Goal: Task Accomplishment & Management: Manage account settings

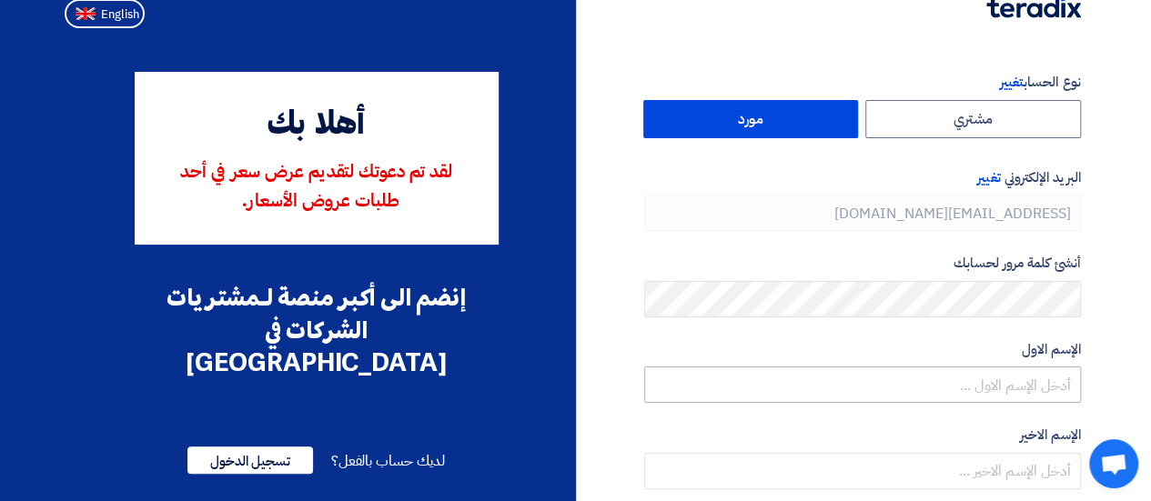
scroll to position [6, 0]
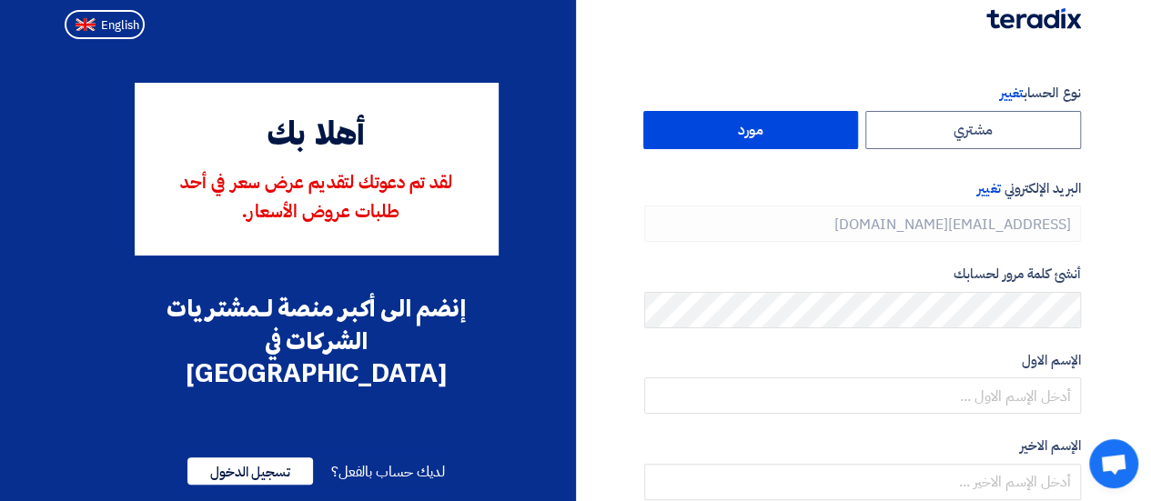
click at [798, 131] on label "مورد" at bounding box center [751, 130] width 216 height 38
click at [798, 131] on input "مورد" at bounding box center [751, 130] width 214 height 36
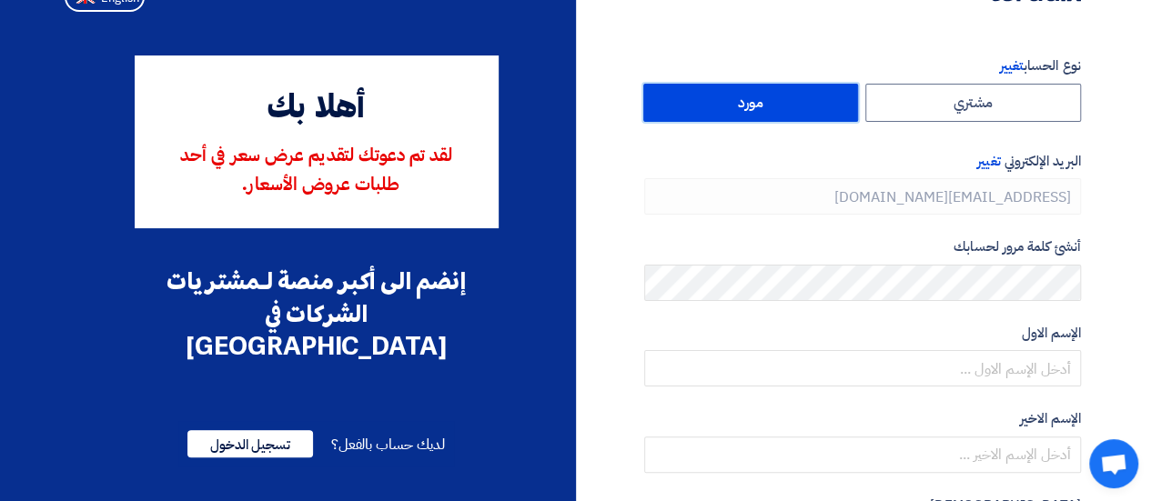
scroll to position [0, 0]
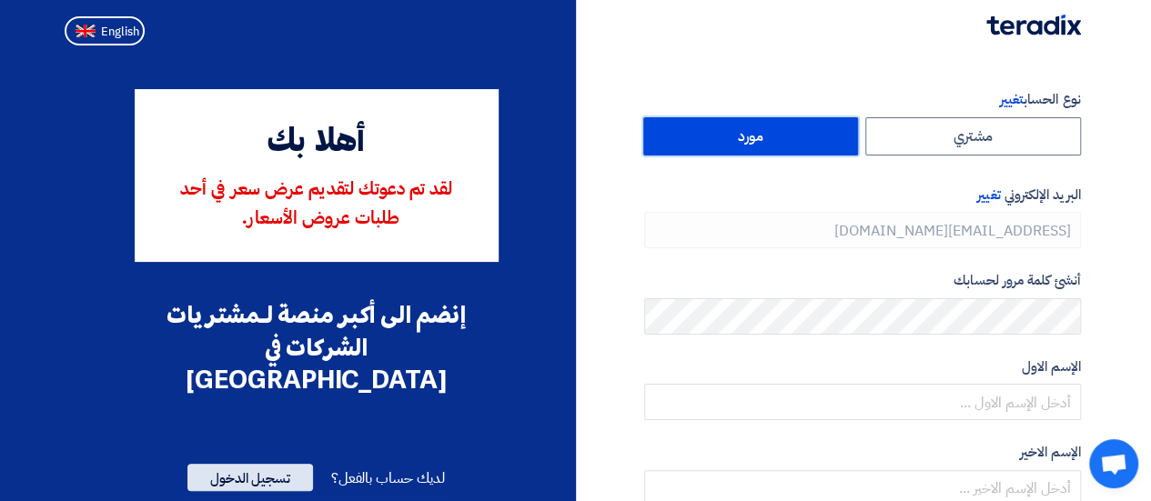
click at [267, 464] on span "تسجيل الدخول" at bounding box center [250, 477] width 126 height 27
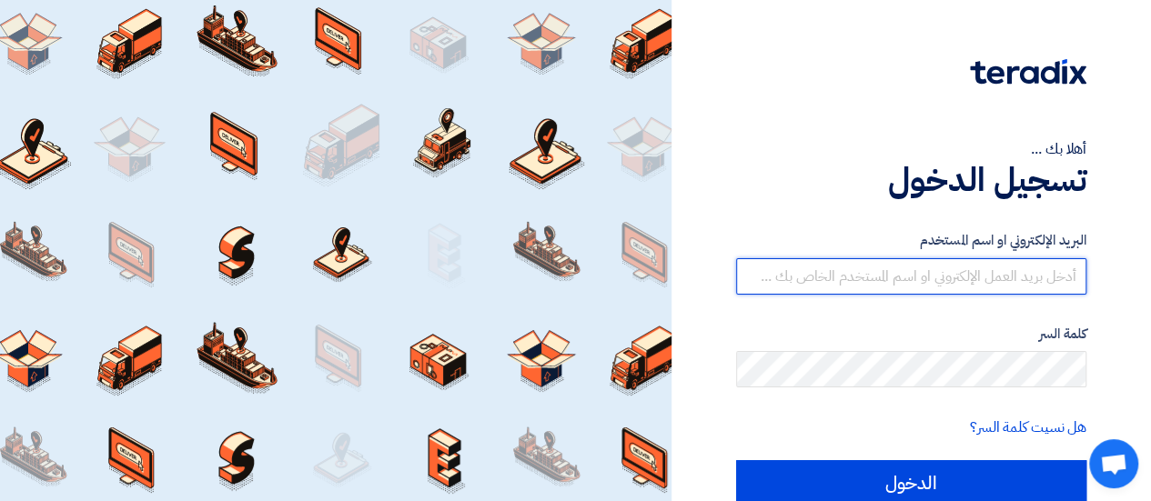
type input "mourad_samy@thecloudors.com"
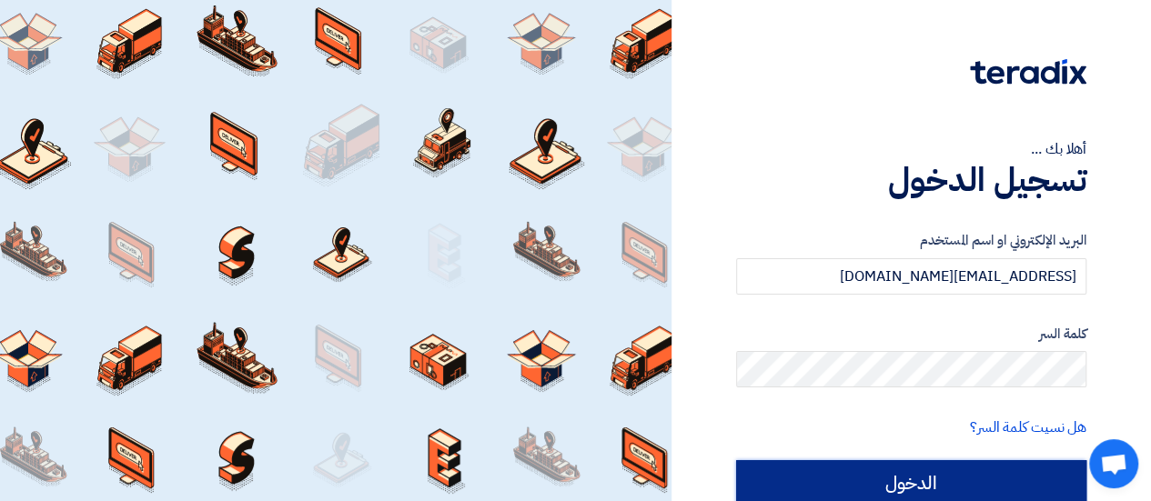
click at [915, 487] on input "الدخول" at bounding box center [911, 482] width 350 height 45
type input "Sign in"
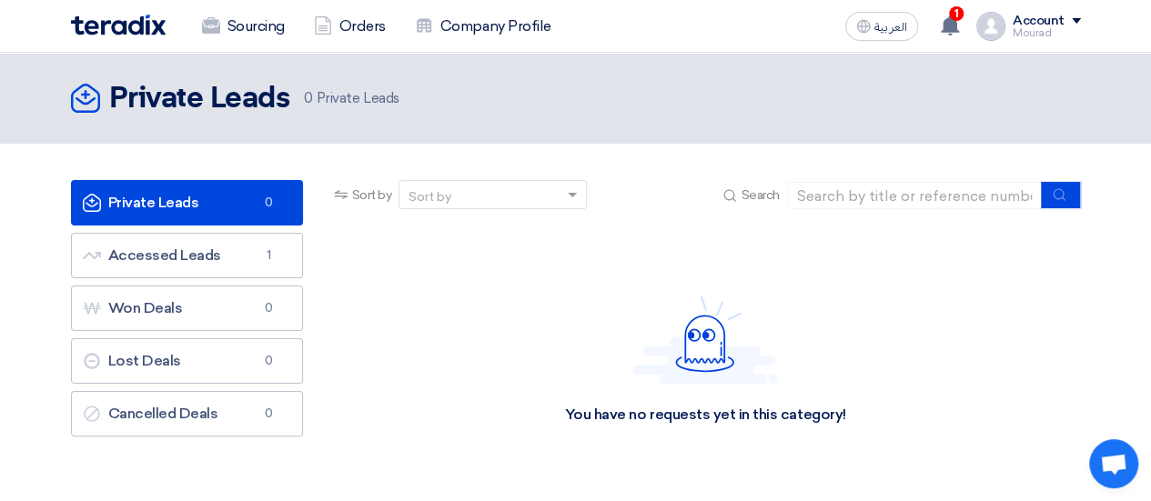
click at [1055, 28] on div "Account" at bounding box center [1039, 21] width 52 height 15
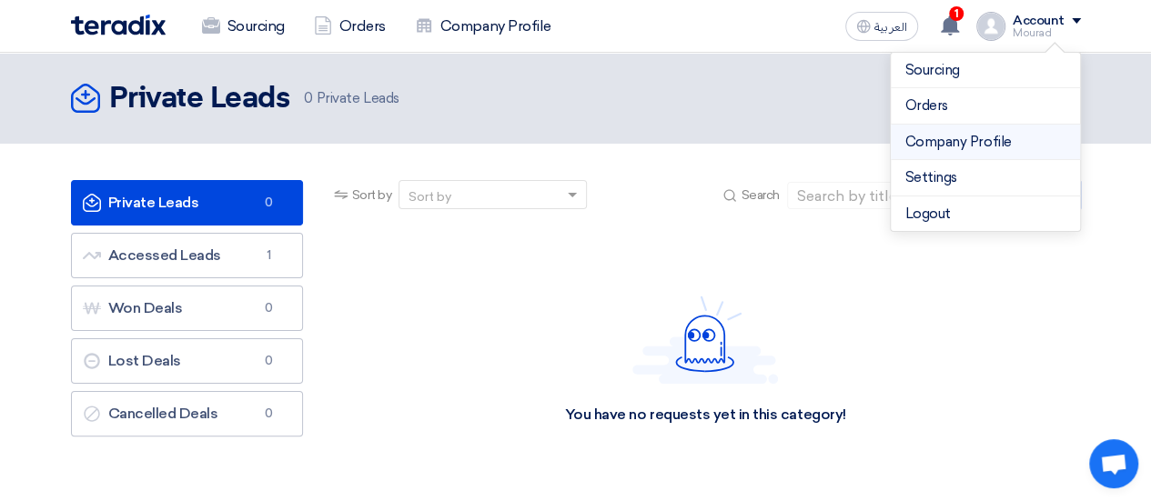
click at [974, 136] on link "Company Profile" at bounding box center [985, 142] width 160 height 21
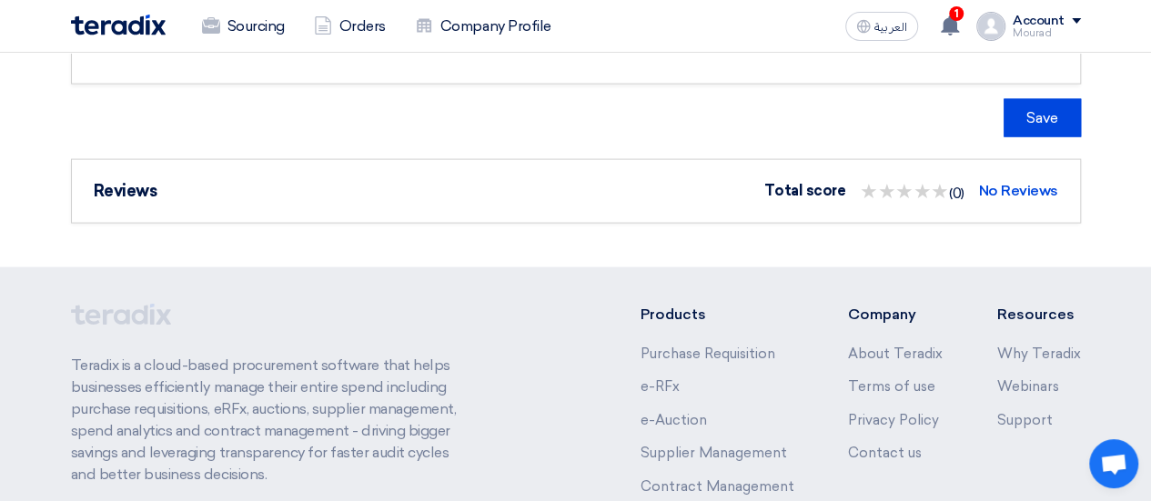
scroll to position [1854, 0]
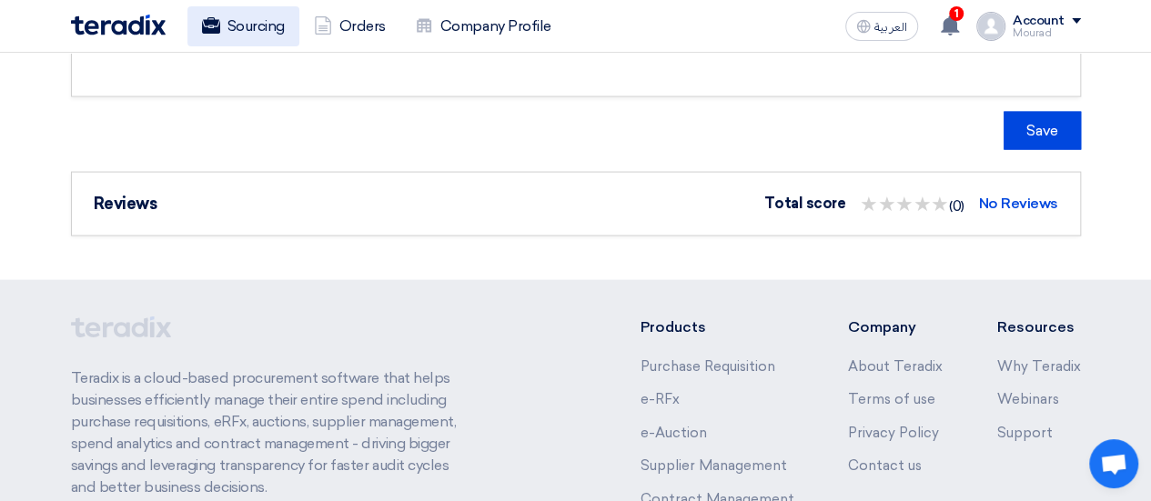
click at [215, 26] on use at bounding box center [210, 25] width 18 height 16
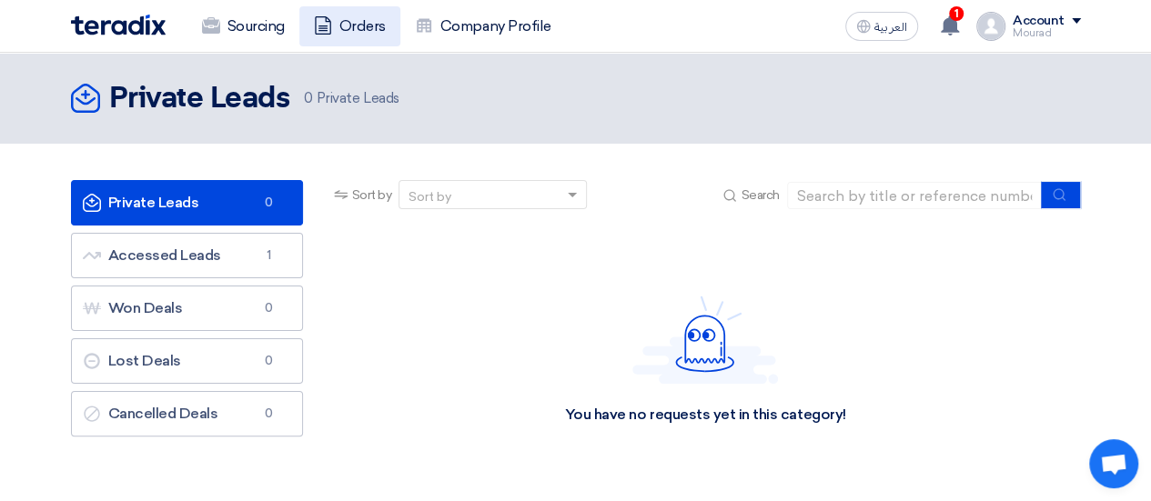
click at [328, 19] on icon at bounding box center [323, 25] width 18 height 18
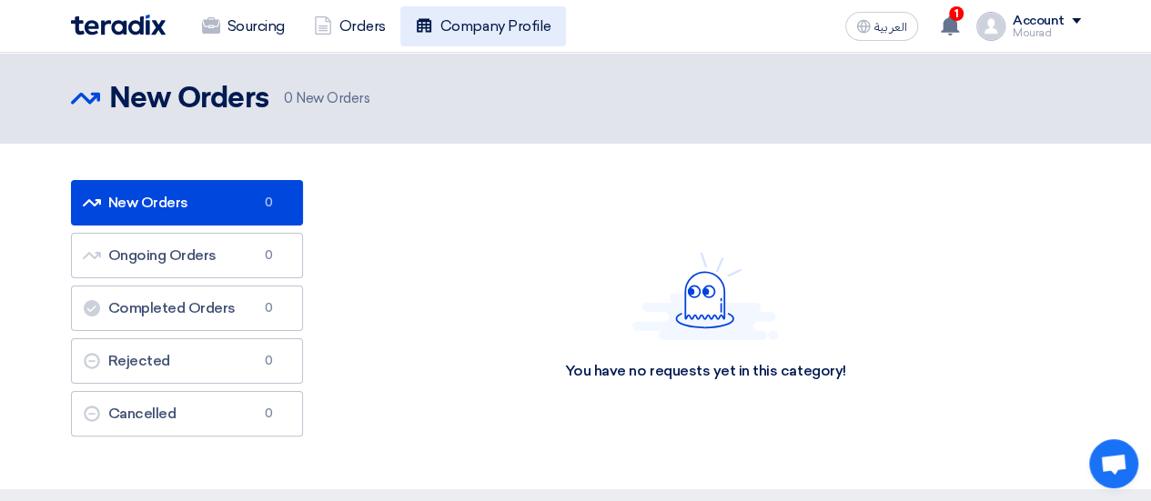
click at [448, 29] on link "Company Profile" at bounding box center [483, 26] width 166 height 40
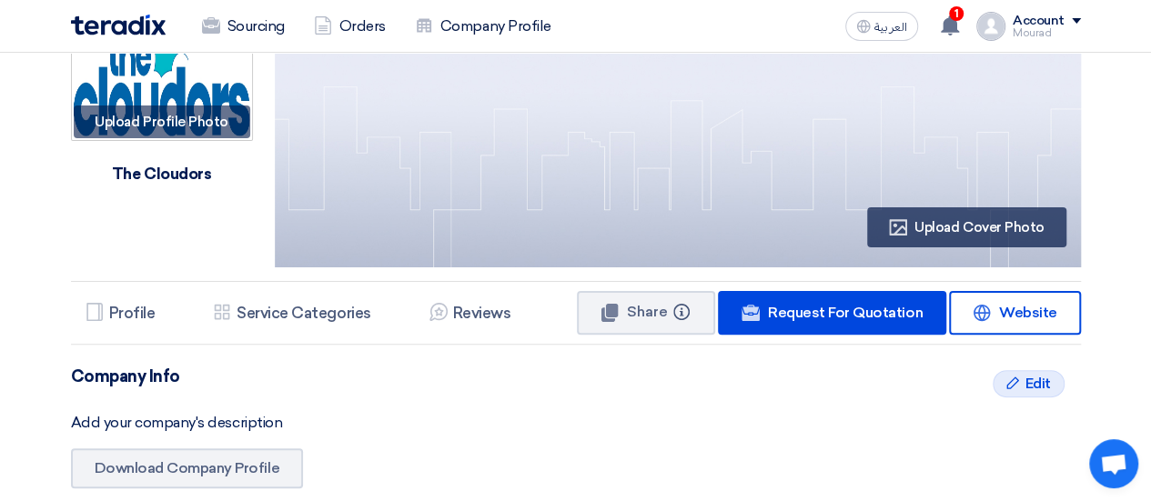
scroll to position [109, 0]
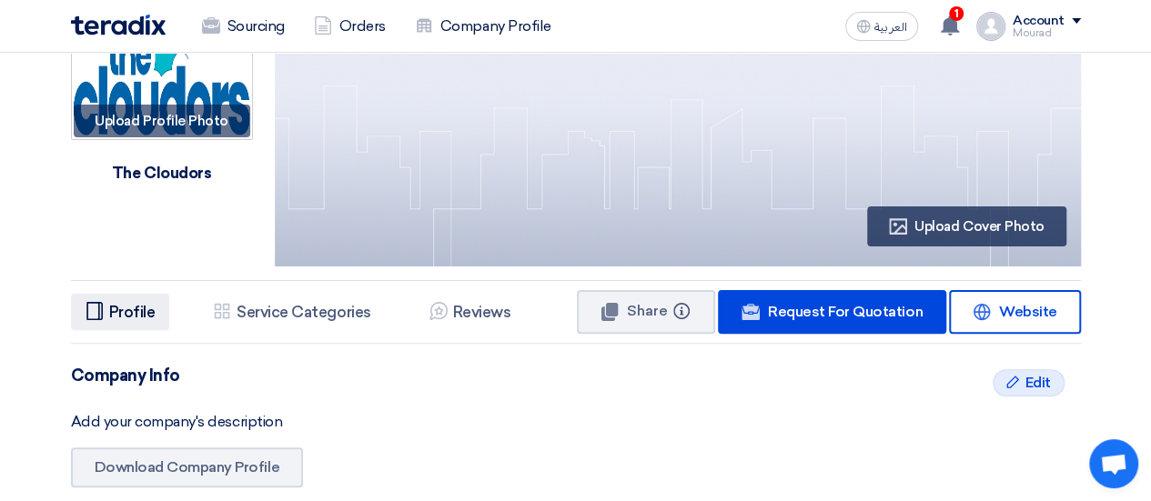
click at [136, 315] on h5 "Profile" at bounding box center [132, 312] width 46 height 18
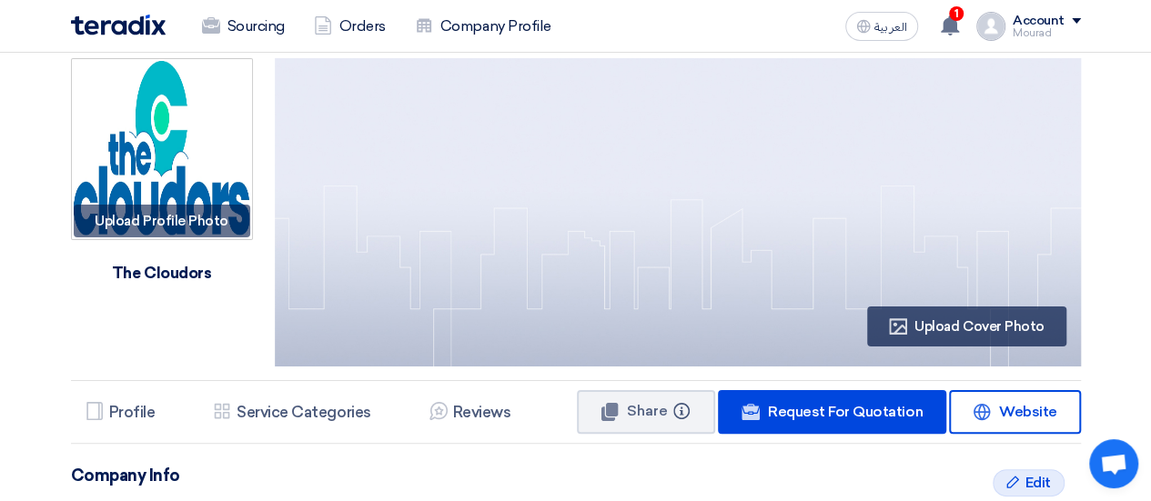
scroll to position [0, 0]
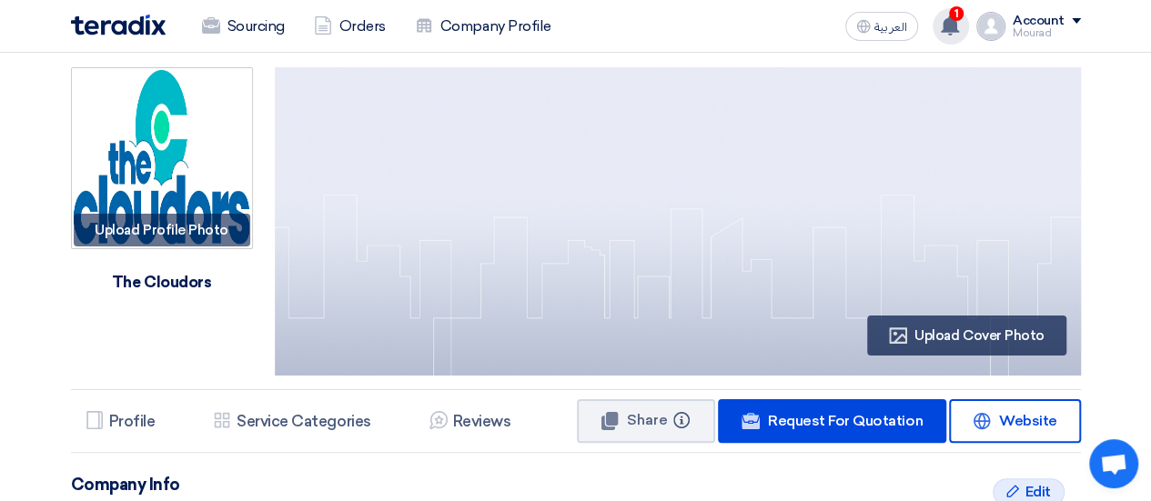
click at [944, 27] on icon at bounding box center [950, 25] width 20 height 20
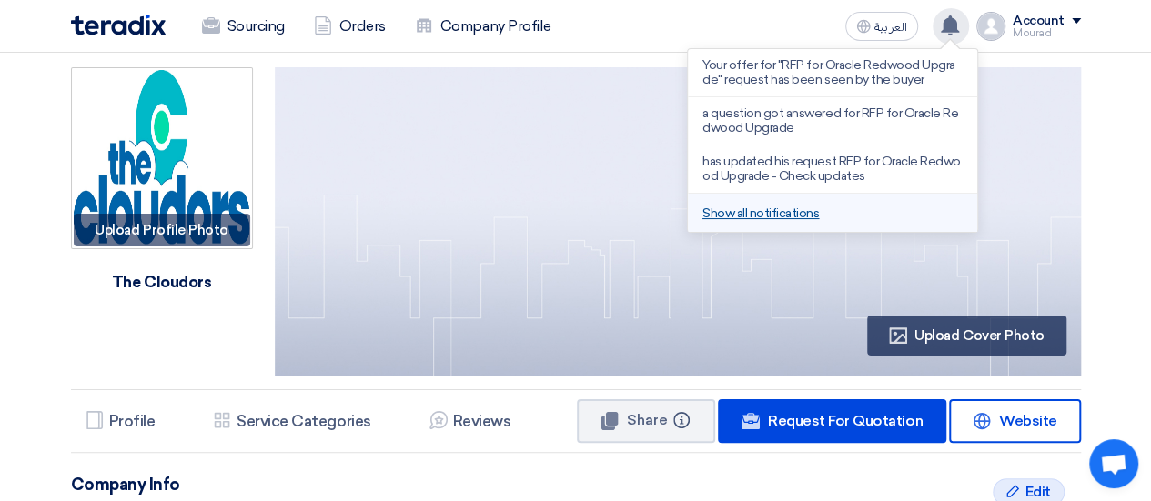
click at [776, 211] on link "Show all notifications" at bounding box center [760, 213] width 116 height 15
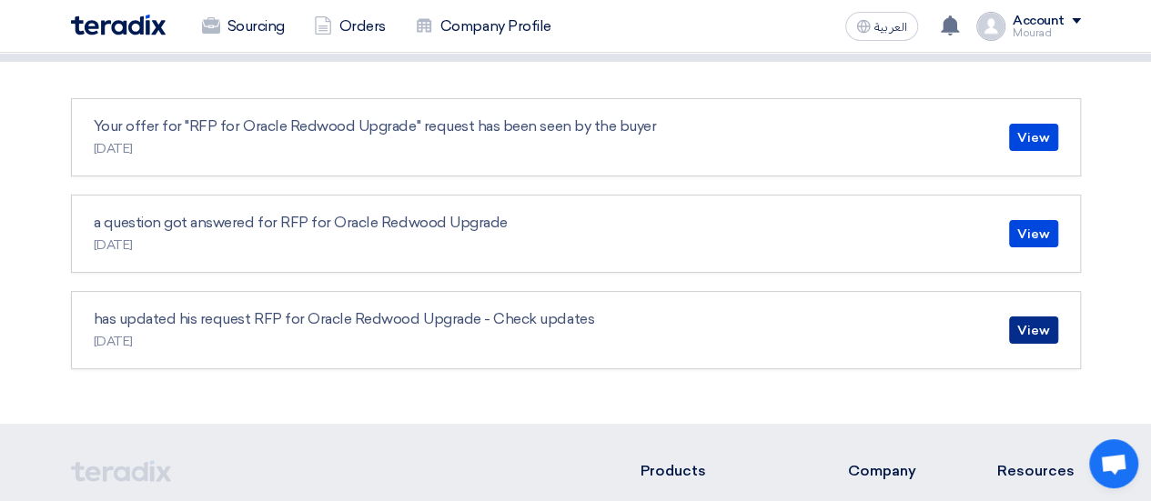
click at [1044, 328] on link "View" at bounding box center [1033, 330] width 49 height 27
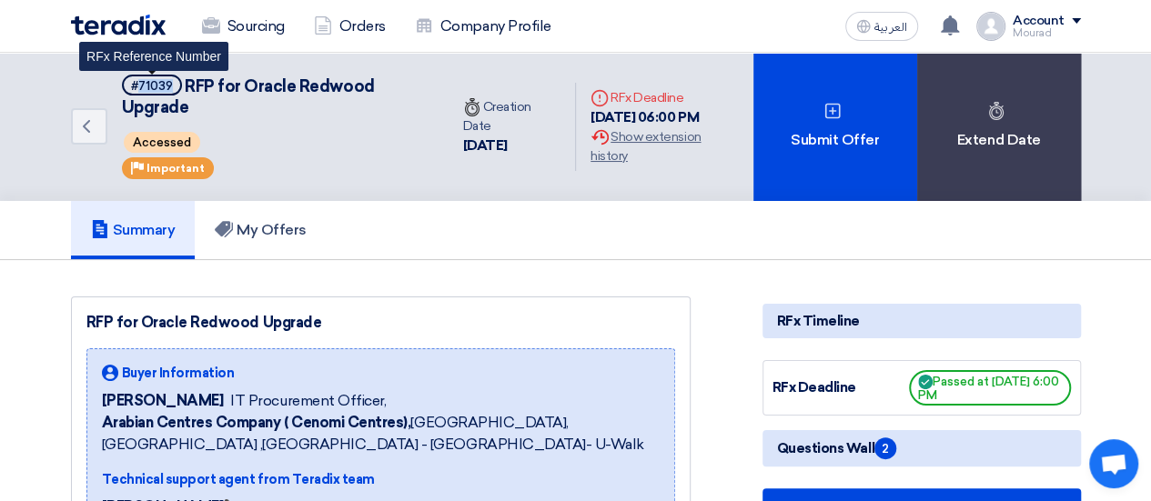
drag, startPoint x: 168, startPoint y: 84, endPoint x: 140, endPoint y: 86, distance: 28.3
click at [140, 86] on div "#71039" at bounding box center [152, 86] width 42 height 12
copy div "71039"
click at [431, 245] on div "Summary My Offers" at bounding box center [576, 230] width 1010 height 58
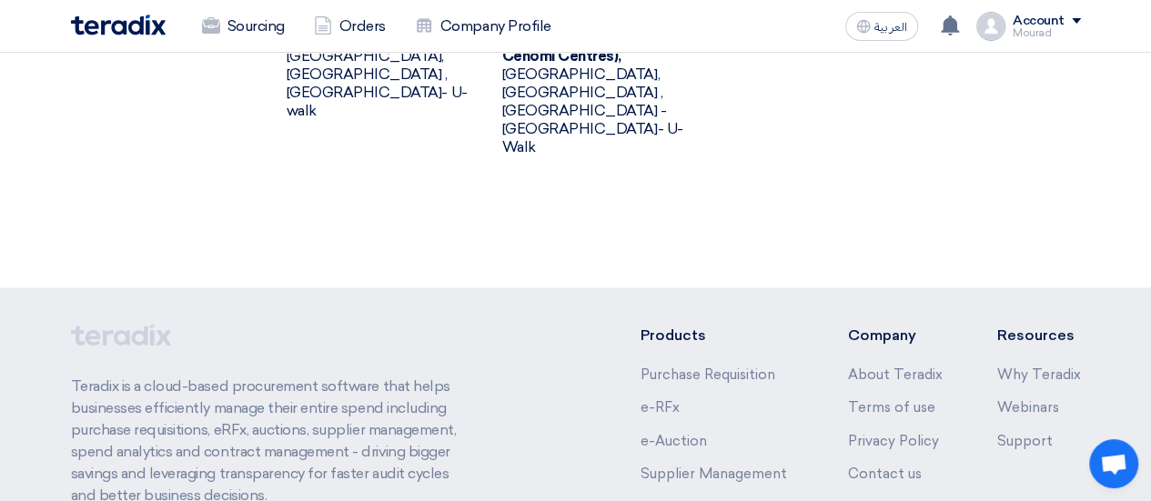
scroll to position [1665, 0]
